Goal: Book appointment/travel/reservation

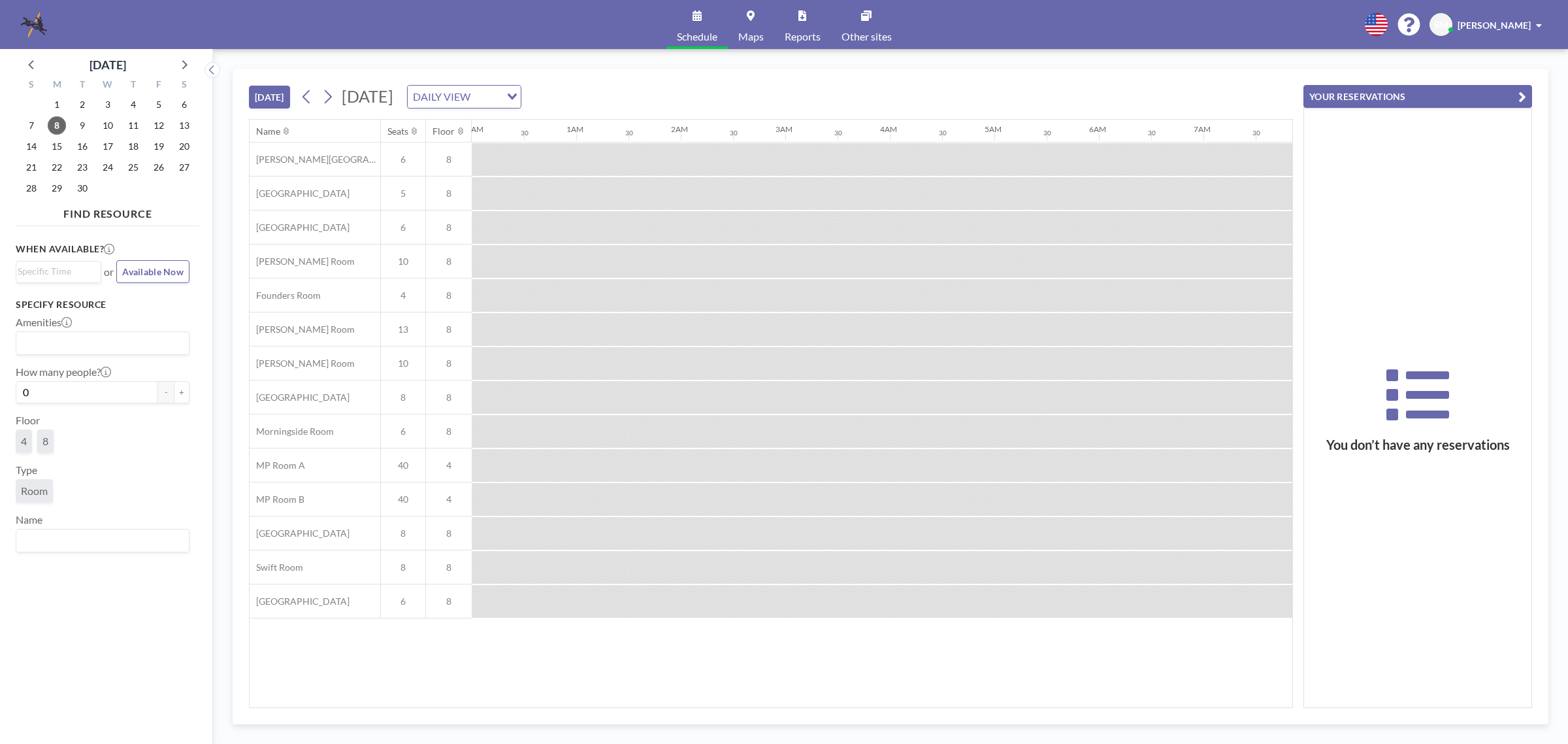
scroll to position [0, 888]
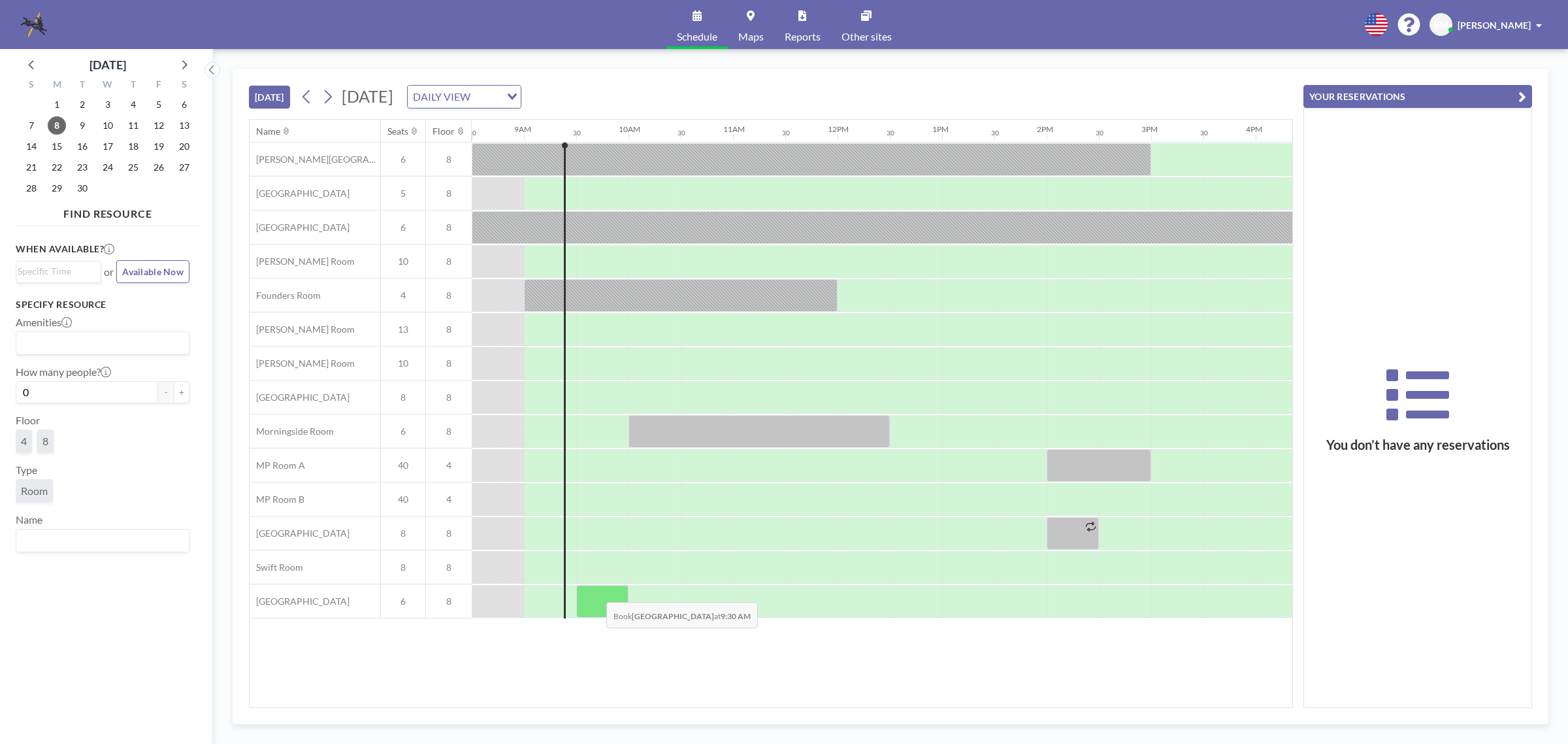
click at [596, 593] on div at bounding box center [602, 601] width 52 height 33
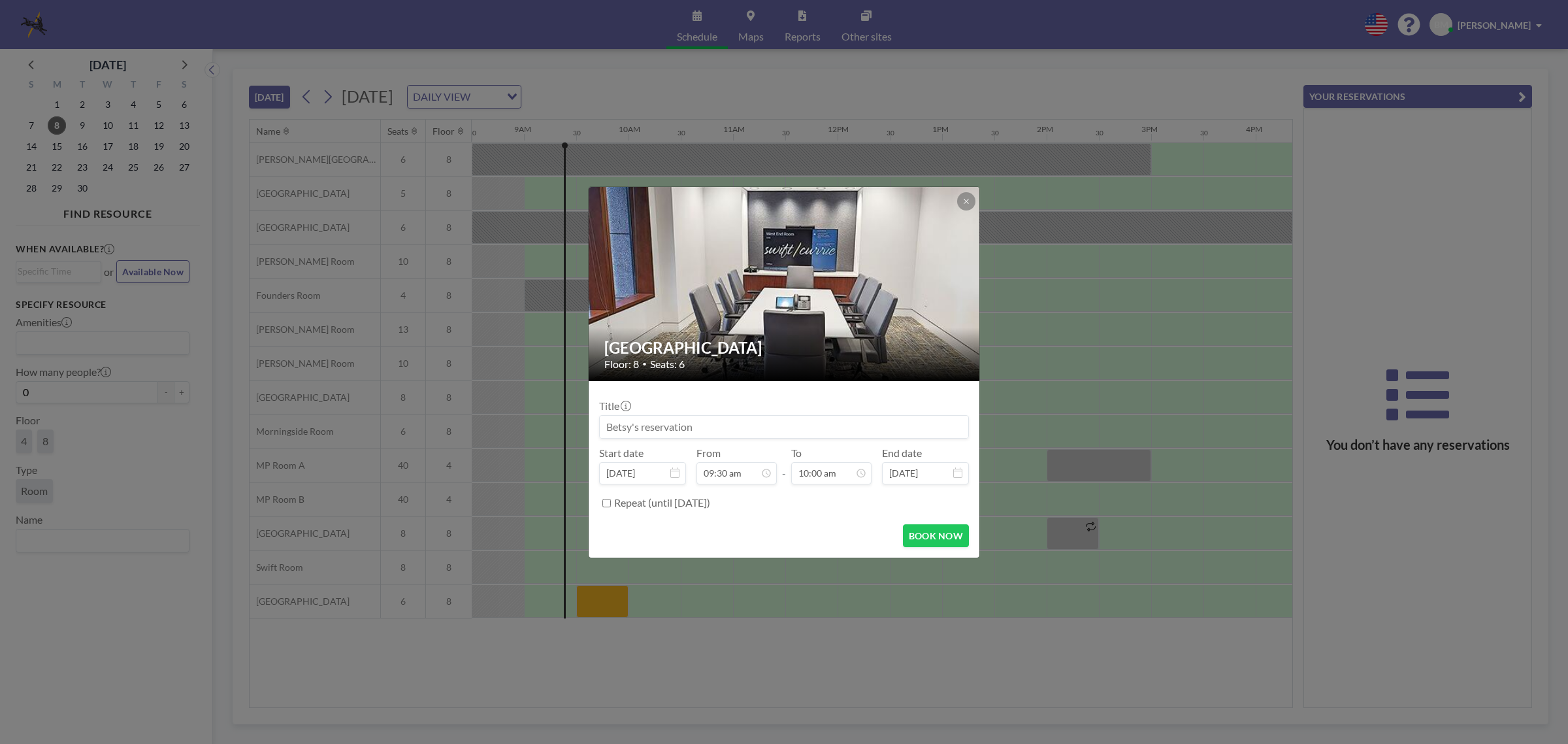
click at [784, 423] on input at bounding box center [783, 427] width 368 height 22
click at [725, 473] on input "09:30 am" at bounding box center [737, 473] width 81 height 22
type input "09:25 am"
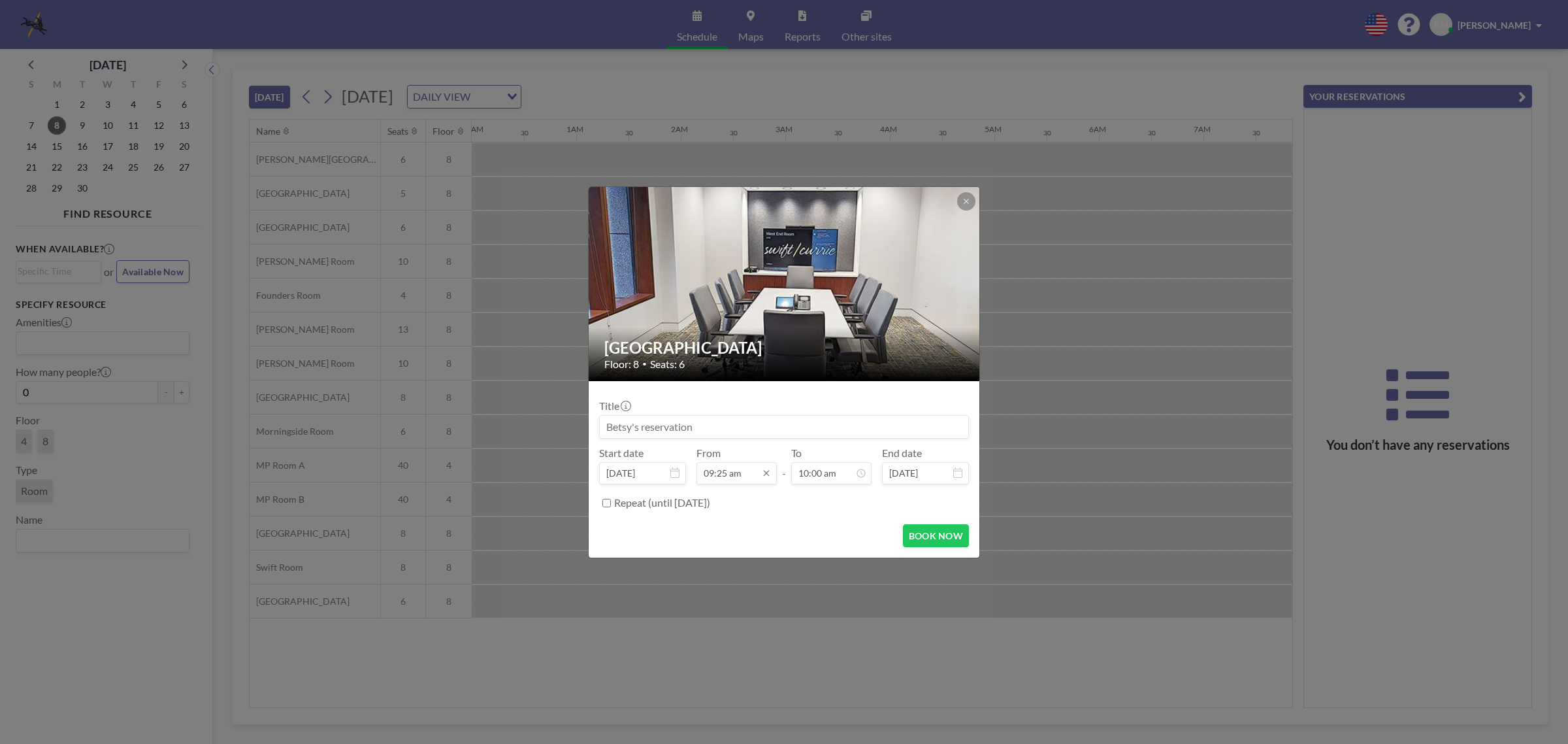
scroll to position [0, 888]
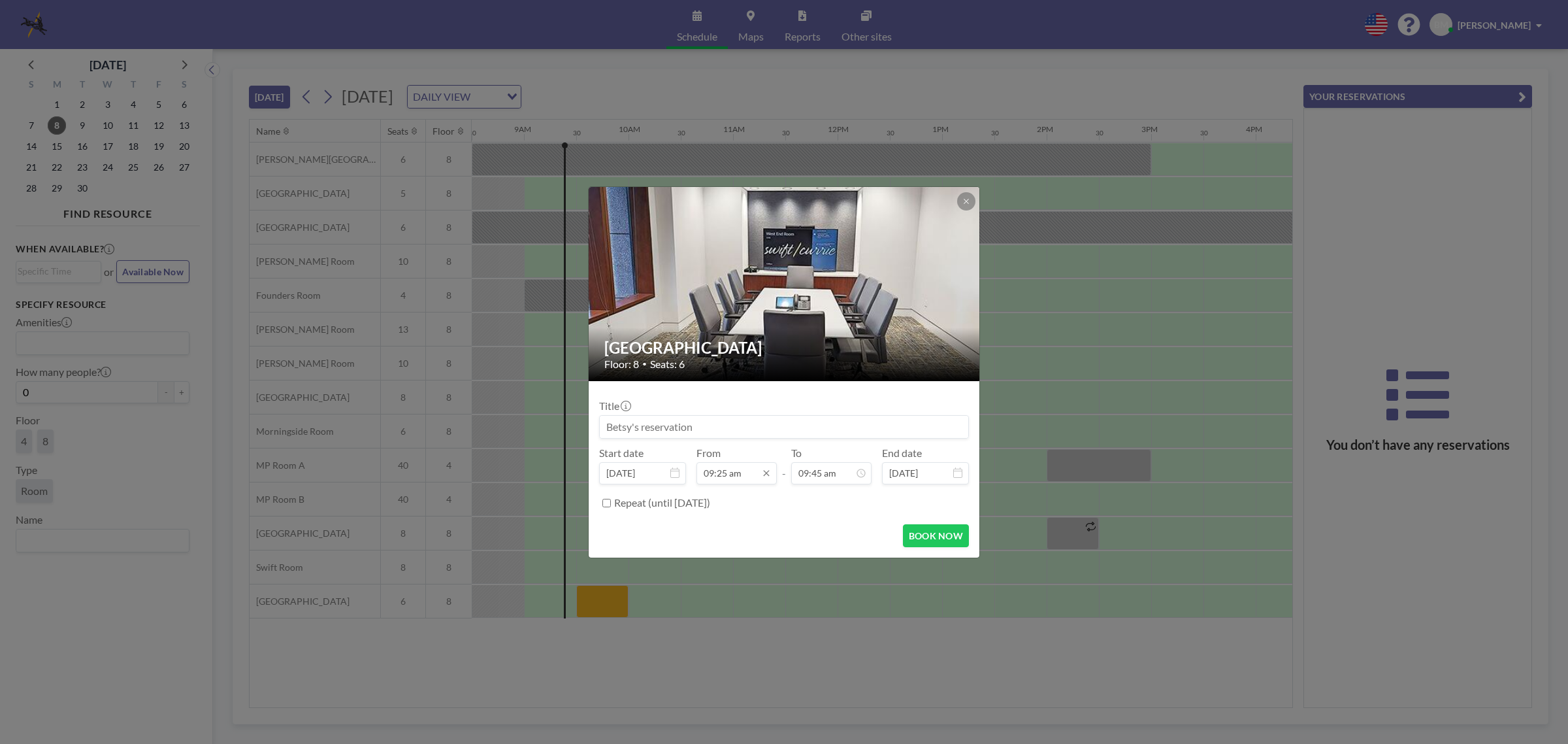
type input "09:45 am"
click at [767, 427] on input at bounding box center [783, 427] width 368 height 22
type input "[PERSON_NAME] (test new UtechSmart hub)"
click at [931, 532] on button "BOOK NOW" at bounding box center [936, 535] width 66 height 23
